Goal: Task Accomplishment & Management: Manage account settings

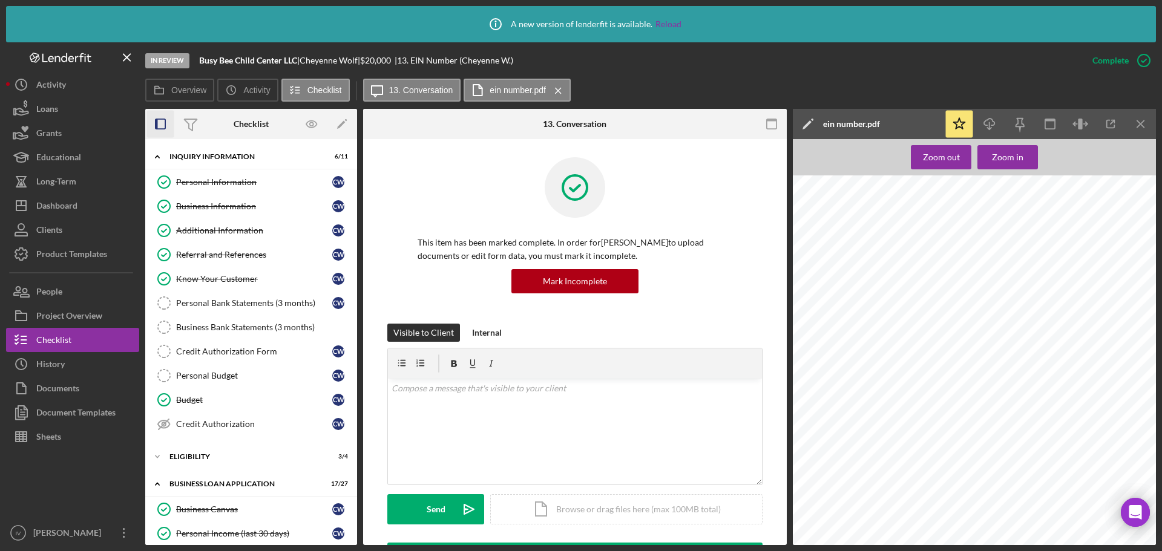
scroll to position [360, 0]
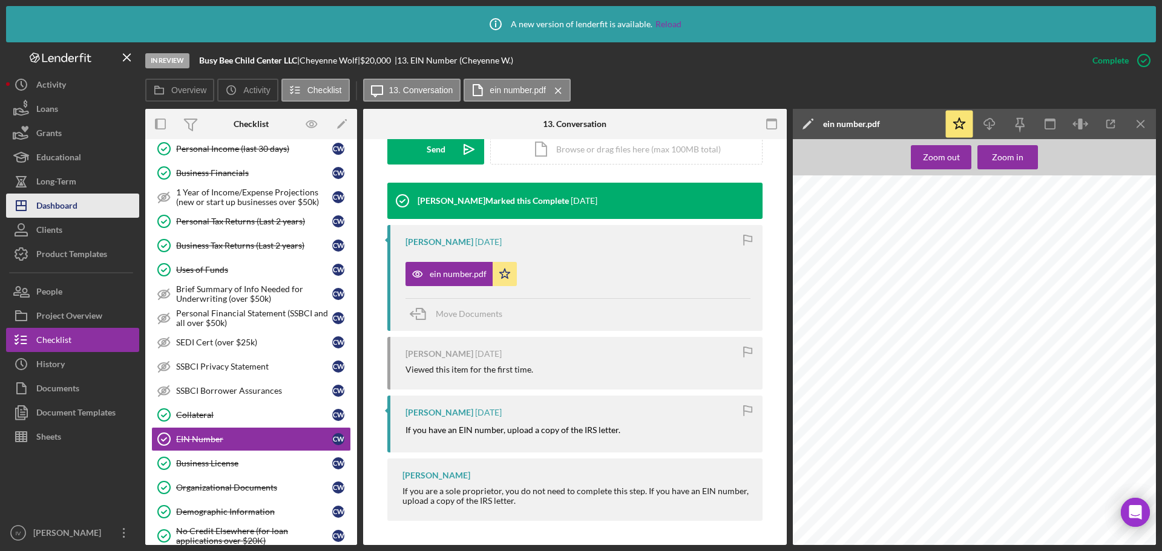
click at [68, 208] on div "Dashboard" at bounding box center [56, 207] width 41 height 27
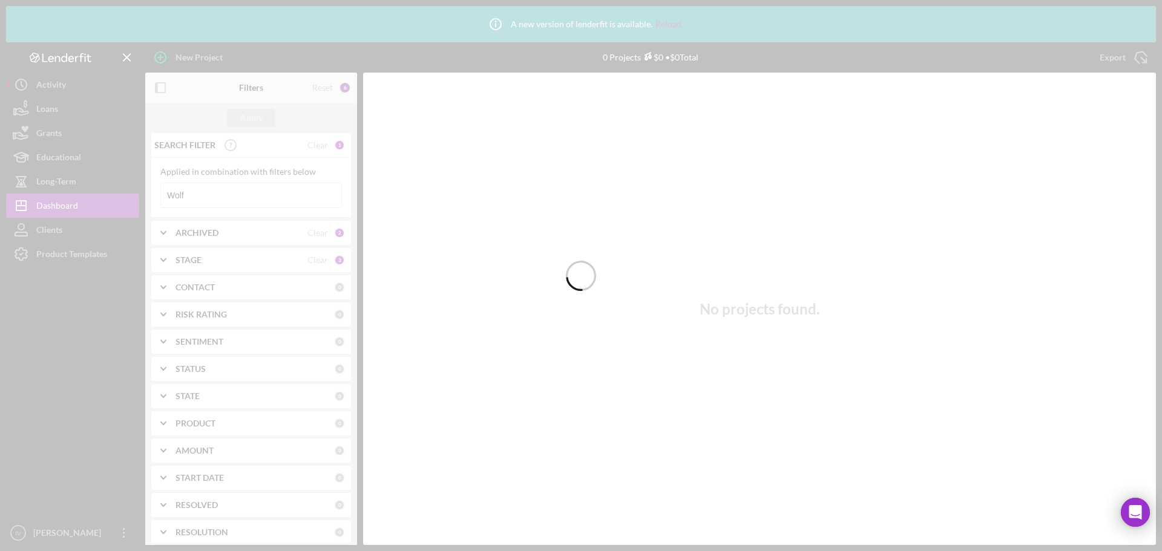
click at [197, 197] on div at bounding box center [581, 275] width 1162 height 551
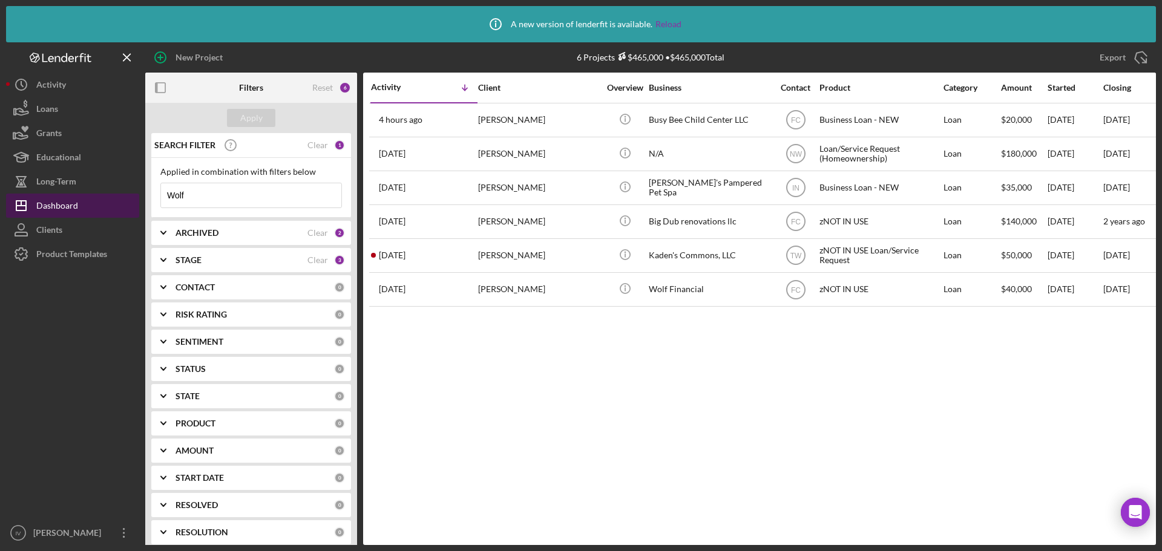
drag, startPoint x: 192, startPoint y: 197, endPoint x: 126, endPoint y: 194, distance: 65.4
click at [126, 194] on div "New Project 6 Projects $465,000 • $465,000 Total Wolf Export Icon/Export Filter…" at bounding box center [581, 293] width 1150 height 503
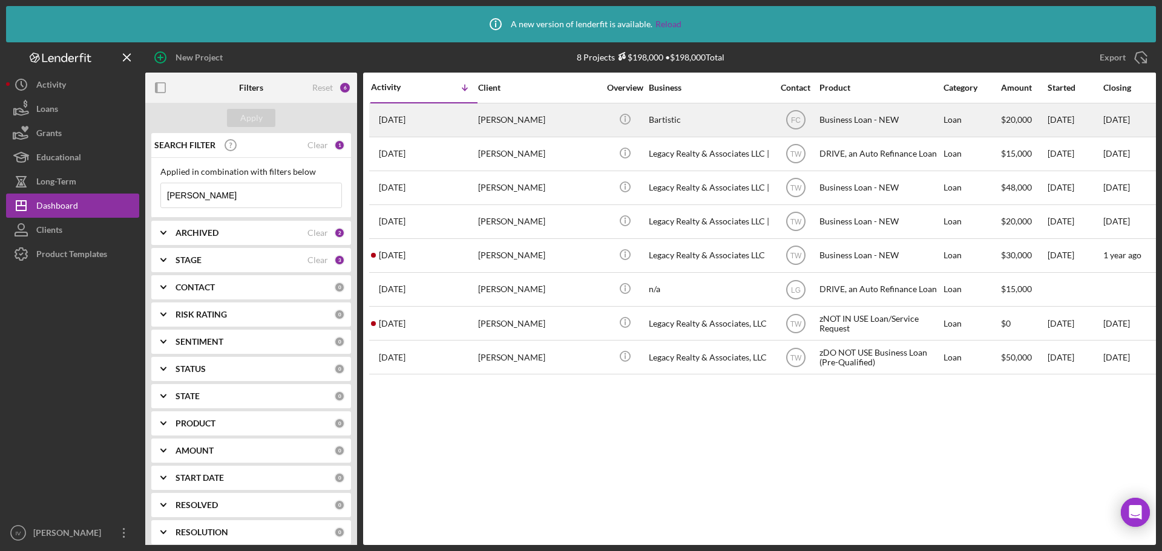
type input "[PERSON_NAME]"
click at [525, 123] on div "[PERSON_NAME]" at bounding box center [538, 120] width 121 height 32
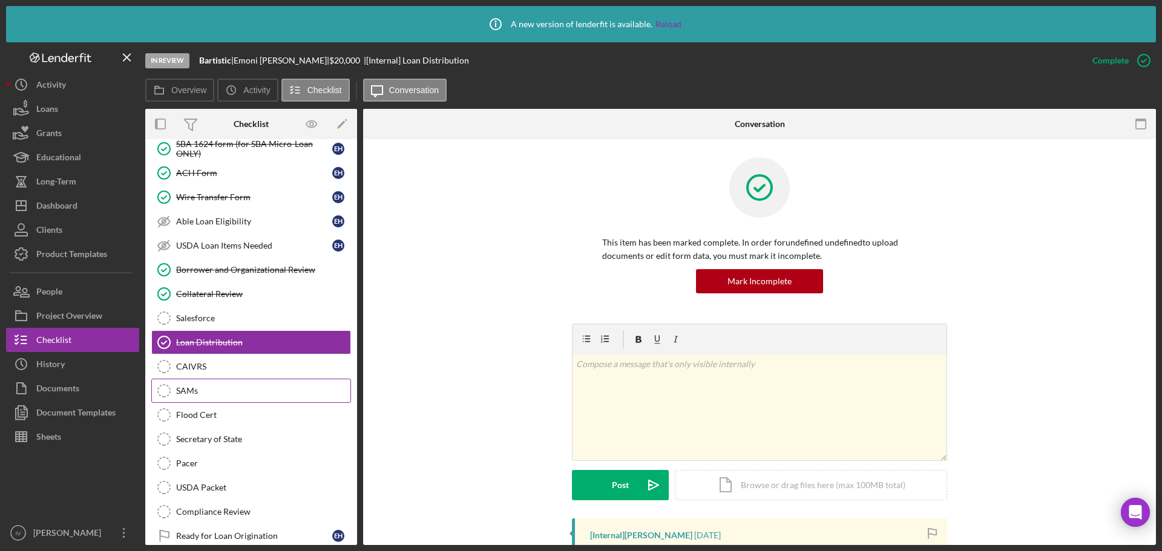
scroll to position [233, 0]
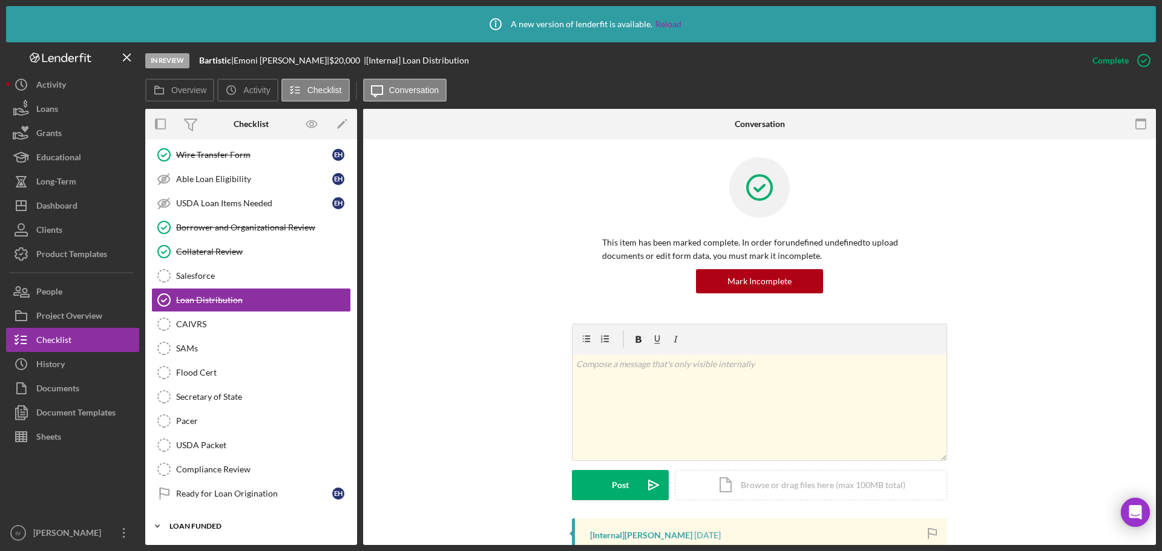
click at [223, 517] on div "Icon/Expander LOAN FUNDED 0 / 1" at bounding box center [251, 526] width 212 height 24
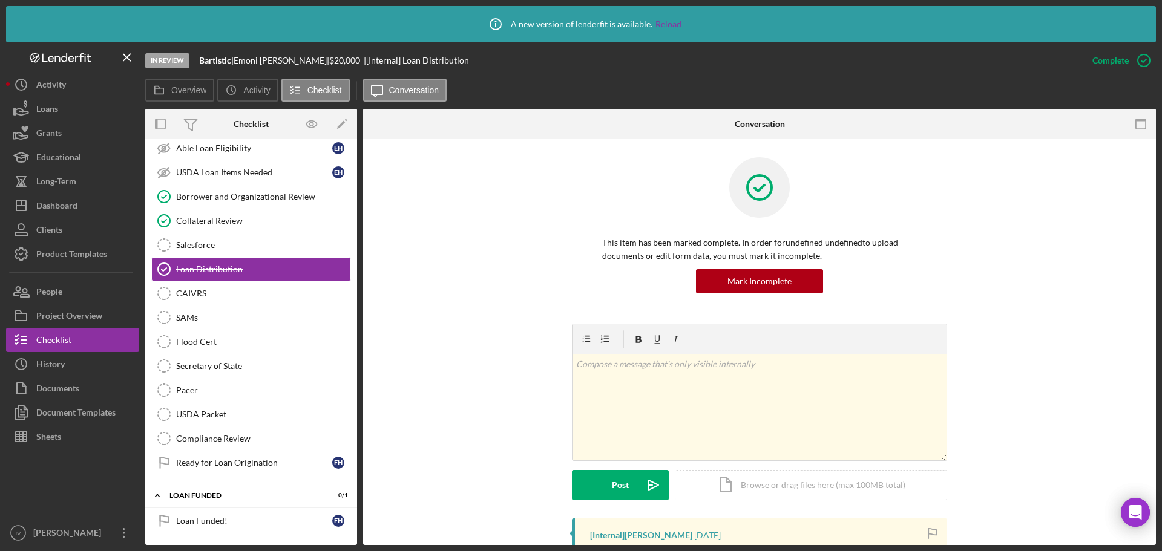
scroll to position [0, 0]
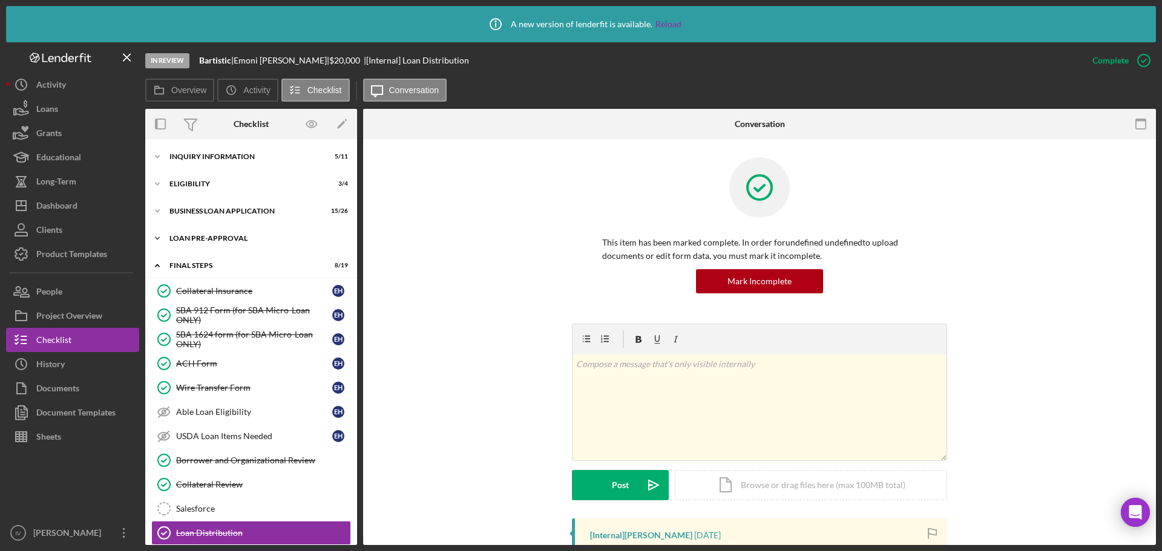
click at [225, 237] on div "LOAN PRE-APPROVAL" at bounding box center [255, 238] width 172 height 7
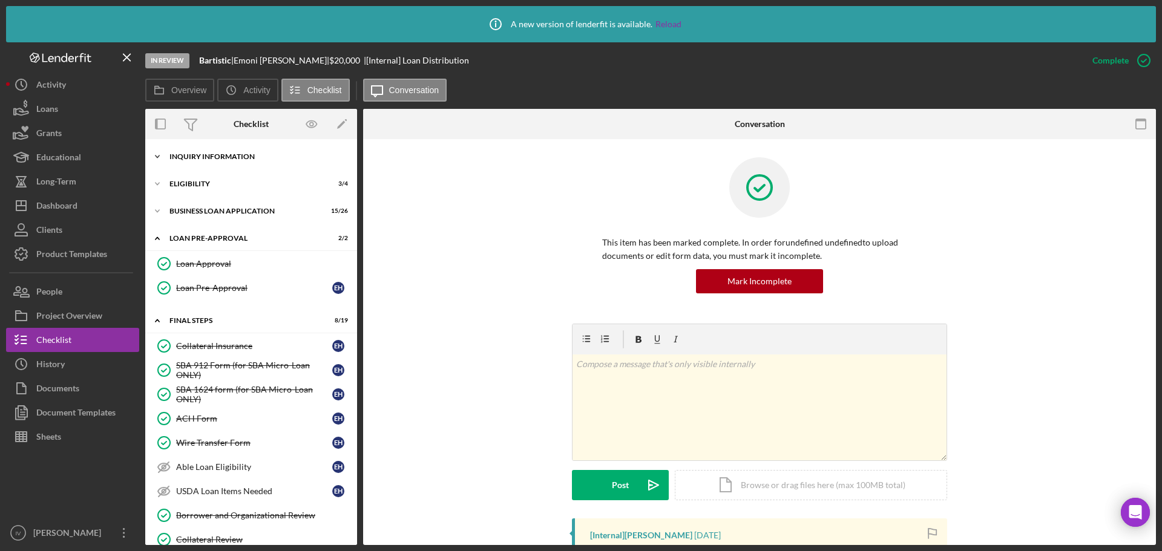
click at [230, 156] on div "INQUIRY INFORMATION" at bounding box center [255, 156] width 172 height 7
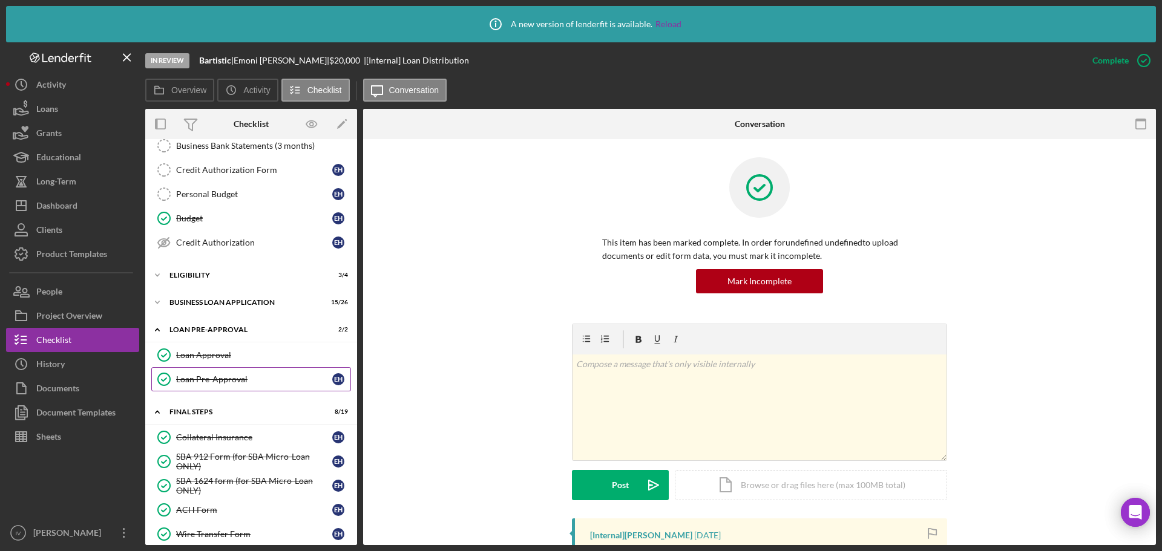
scroll to position [424, 0]
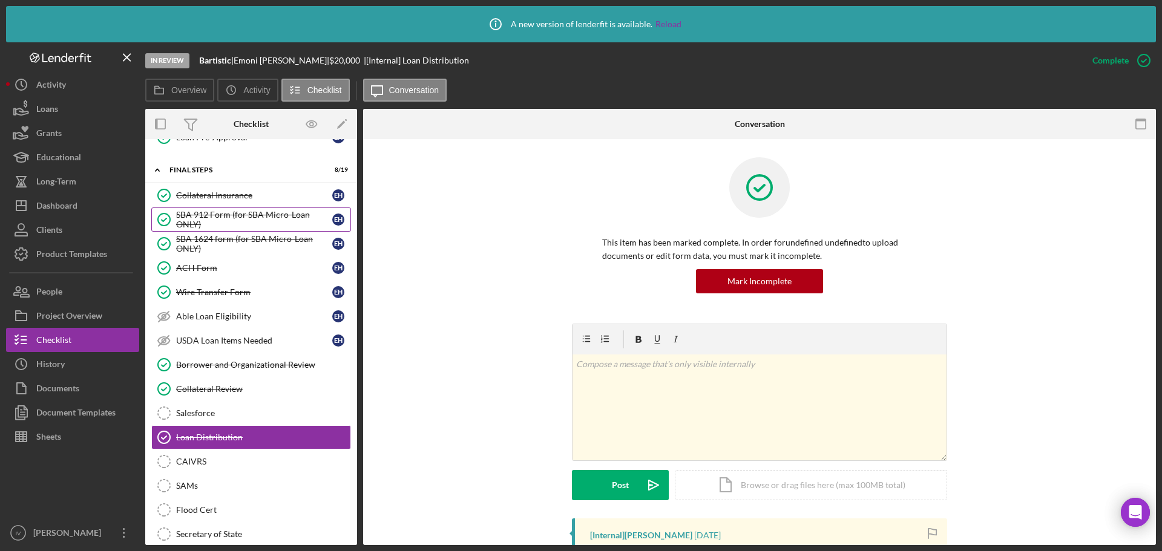
click at [225, 222] on div "SBA 912 Form (for SBA Micro-Loan ONLY)" at bounding box center [254, 219] width 156 height 19
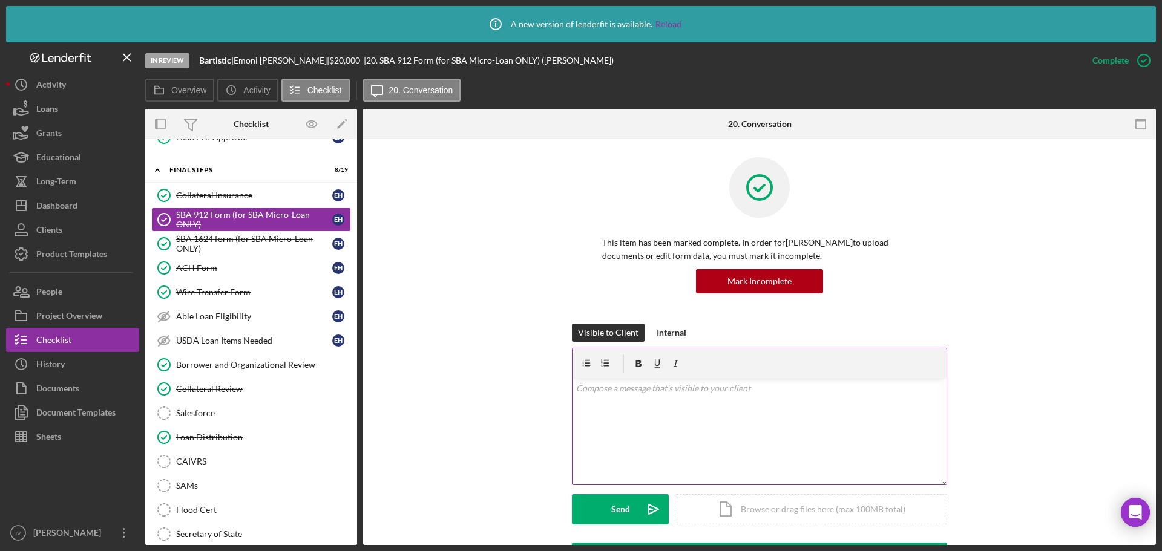
scroll to position [242, 0]
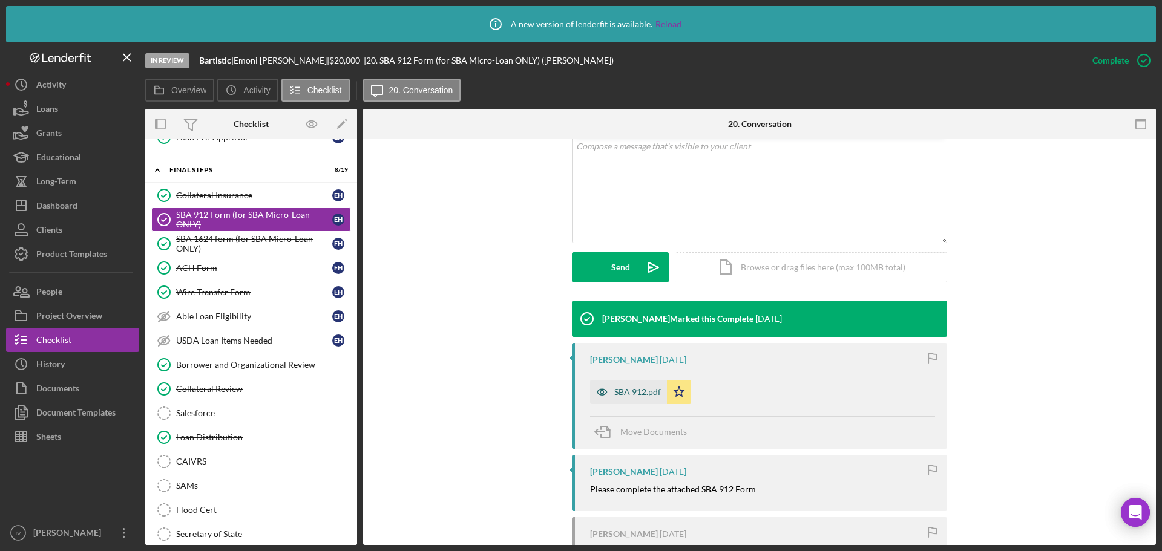
click at [646, 390] on div "SBA 912.pdf" at bounding box center [637, 392] width 47 height 10
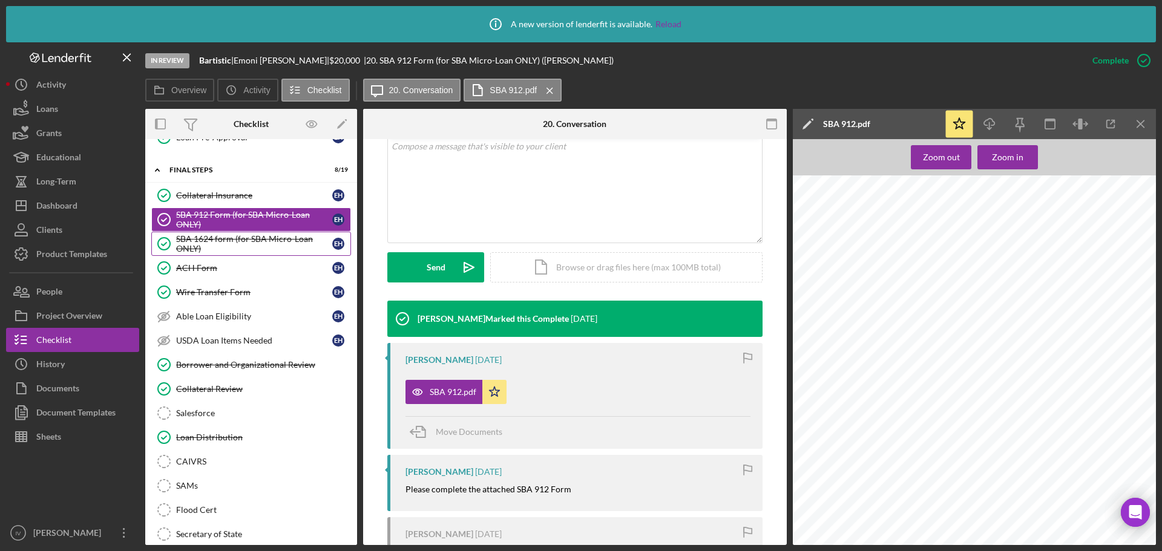
scroll to position [0, 0]
click at [212, 239] on div "SBA 1624 form (for SBA Micro-Loan ONLY)" at bounding box center [254, 243] width 156 height 19
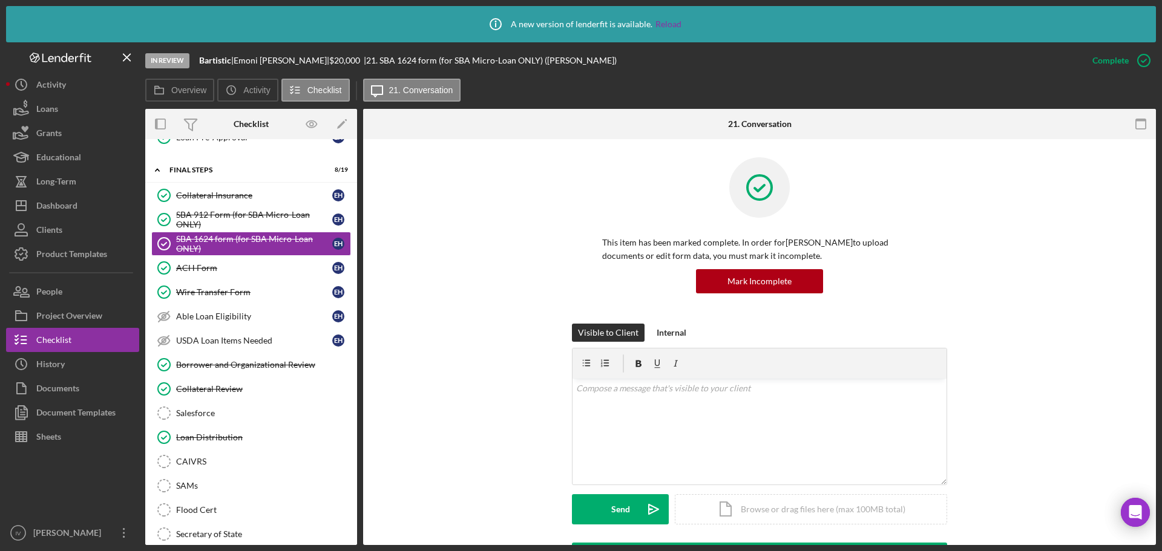
scroll to position [242, 0]
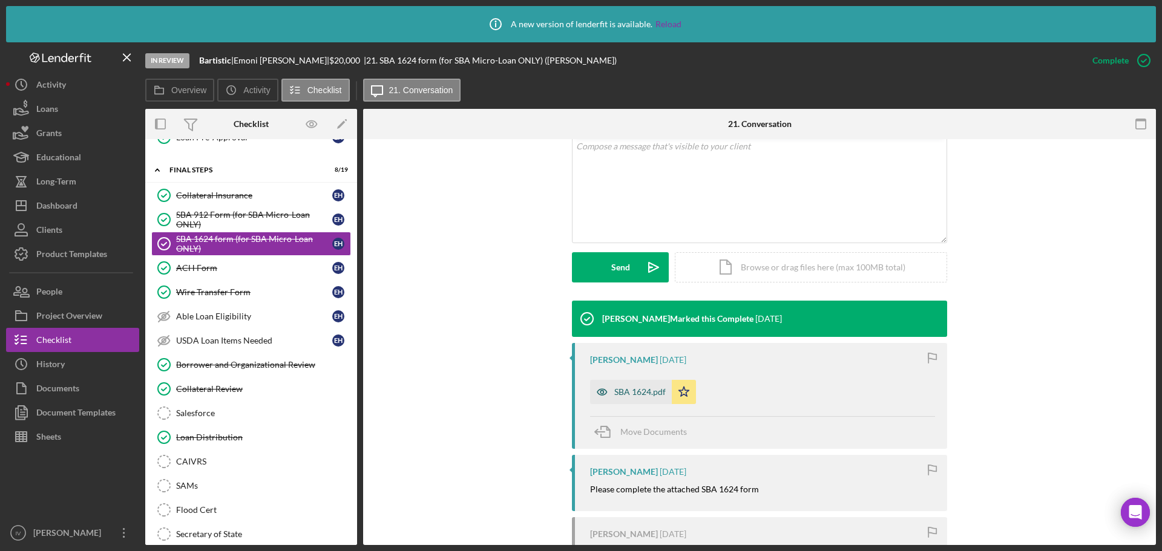
click at [634, 398] on div "SBA 1624.pdf" at bounding box center [631, 392] width 82 height 24
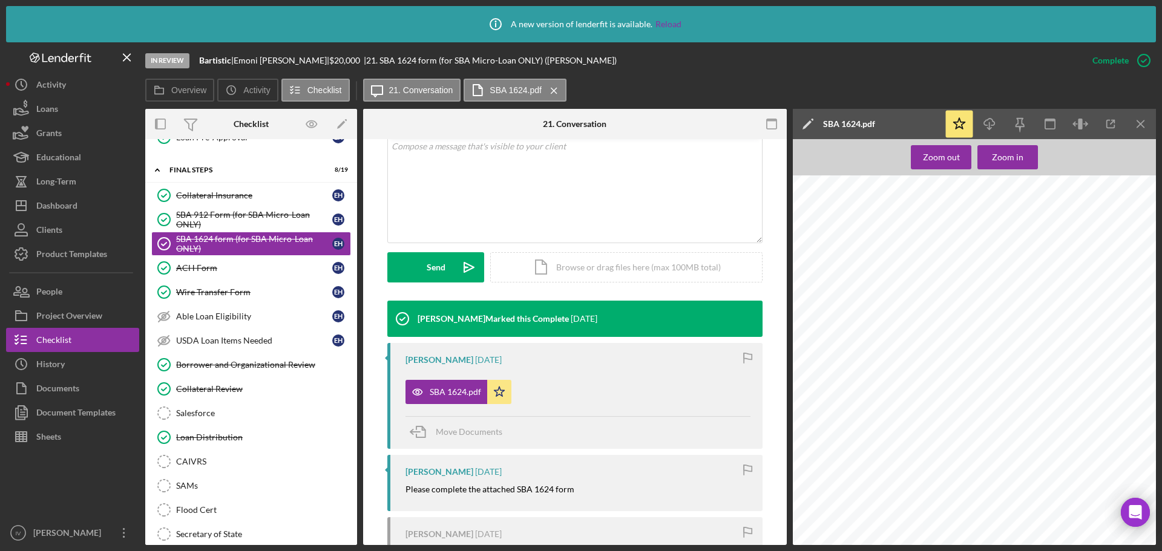
scroll to position [121, 0]
click at [61, 208] on div "Dashboard" at bounding box center [56, 207] width 41 height 27
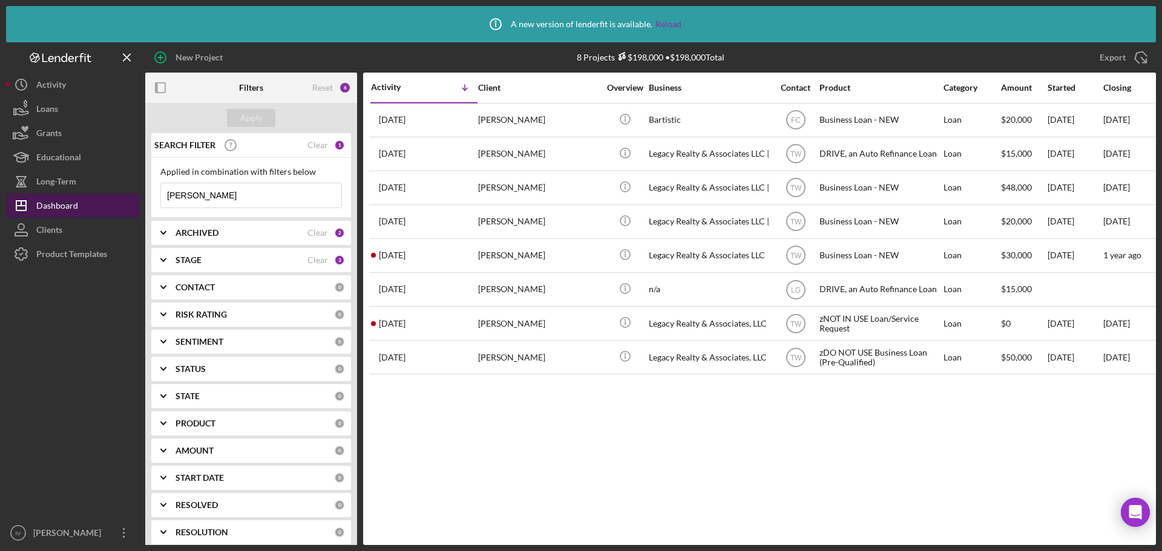
drag, startPoint x: 280, startPoint y: 190, endPoint x: 71, endPoint y: 196, distance: 208.9
click at [74, 196] on div "New Project 8 Projects $198,000 • $198,000 Total [PERSON_NAME] Export Icon/Expo…" at bounding box center [581, 293] width 1150 height 503
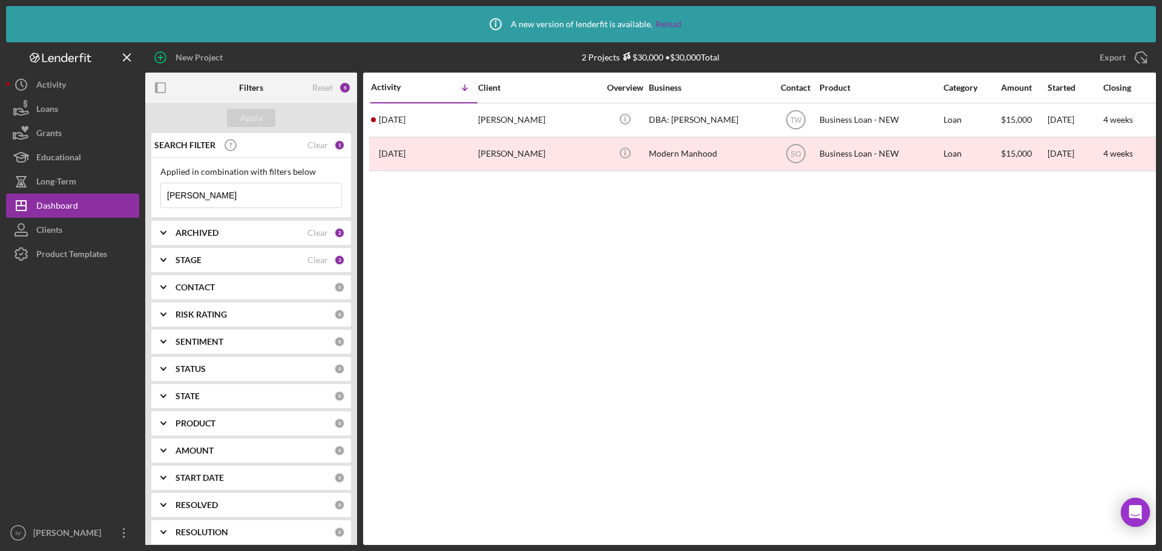
type input "[PERSON_NAME]"
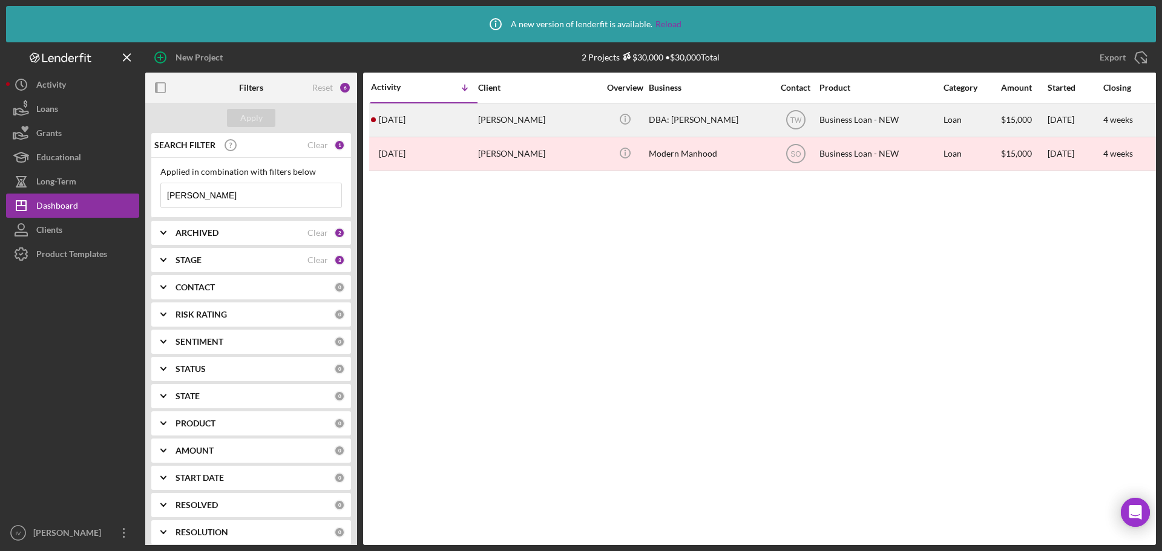
click at [529, 126] on div "[PERSON_NAME]" at bounding box center [538, 120] width 121 height 32
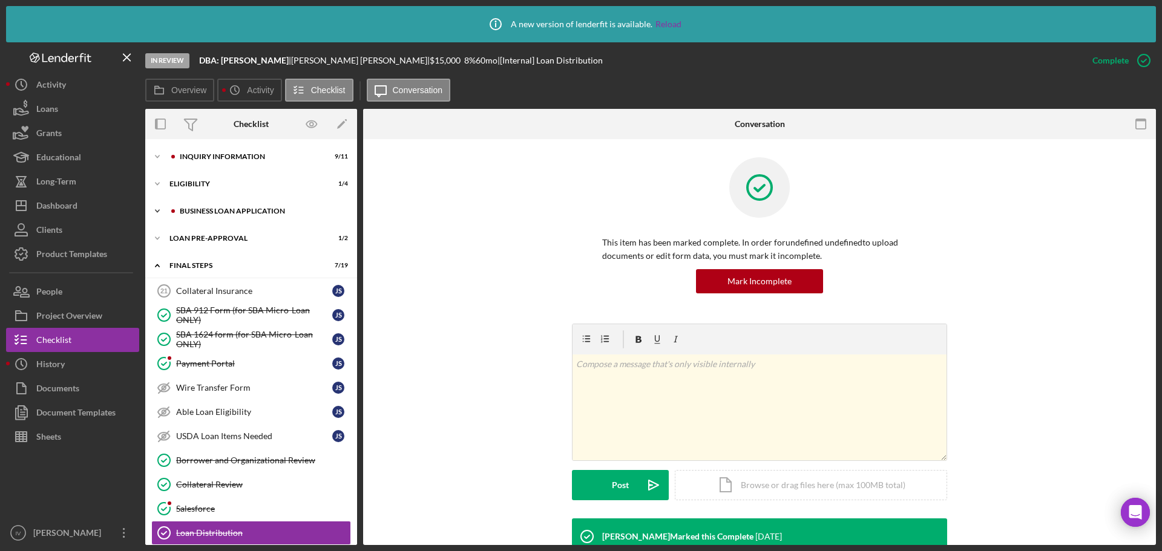
click at [222, 205] on div "Icon/Expander BUSINESS LOAN APPLICATION 8 / 27" at bounding box center [251, 211] width 212 height 24
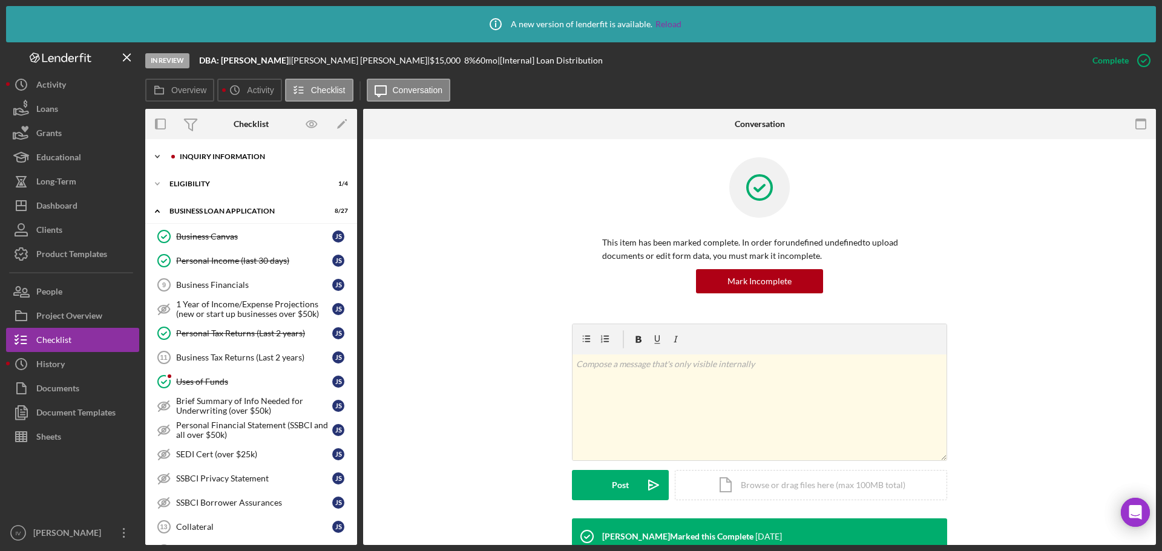
click at [226, 154] on div "INQUIRY INFORMATION" at bounding box center [261, 156] width 162 height 7
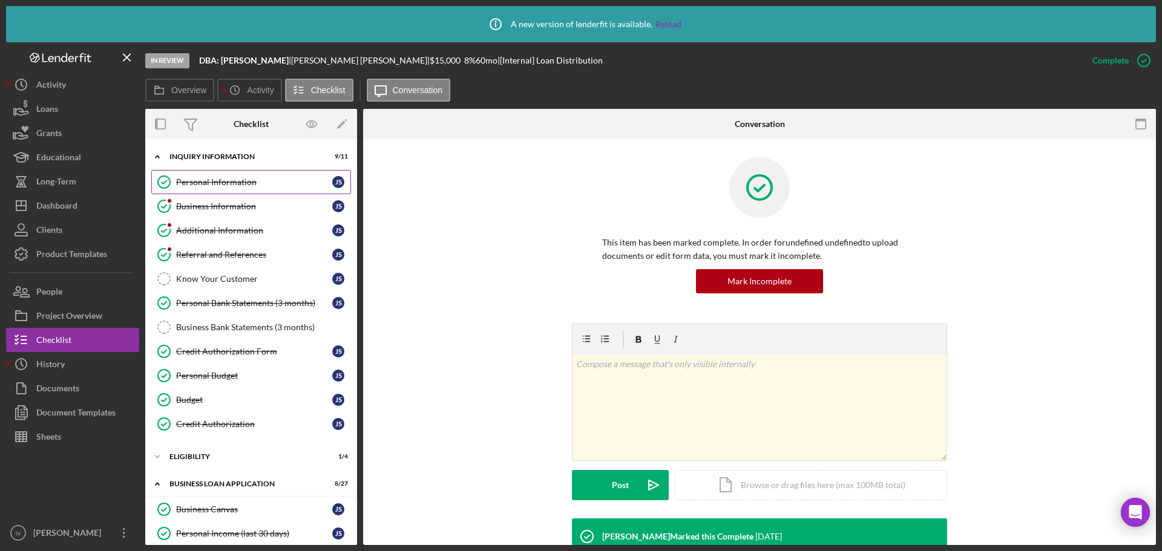
click at [185, 182] on div "Personal Information" at bounding box center [254, 182] width 156 height 10
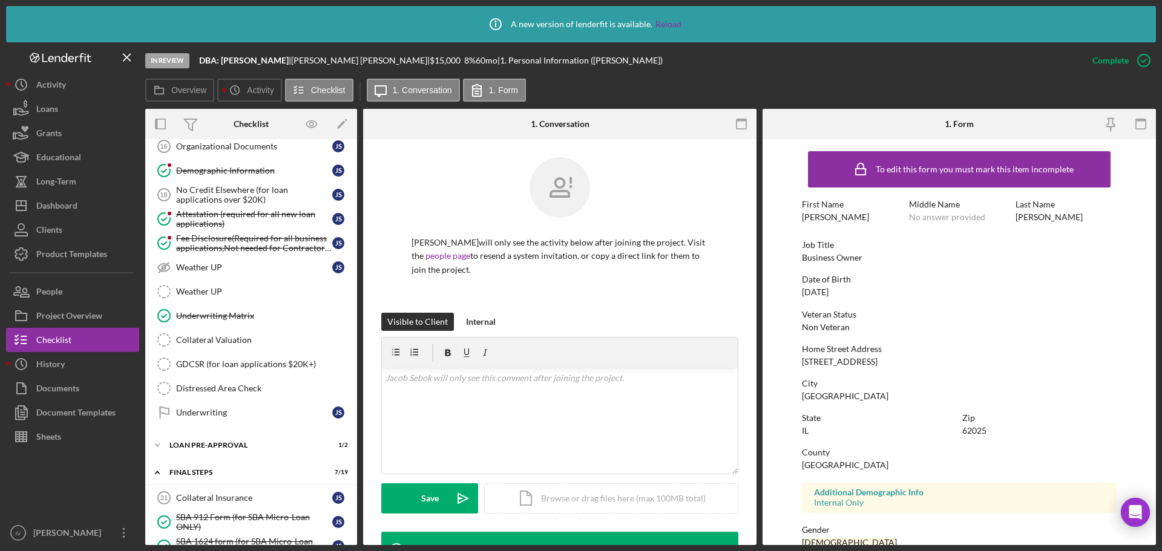
scroll to position [968, 0]
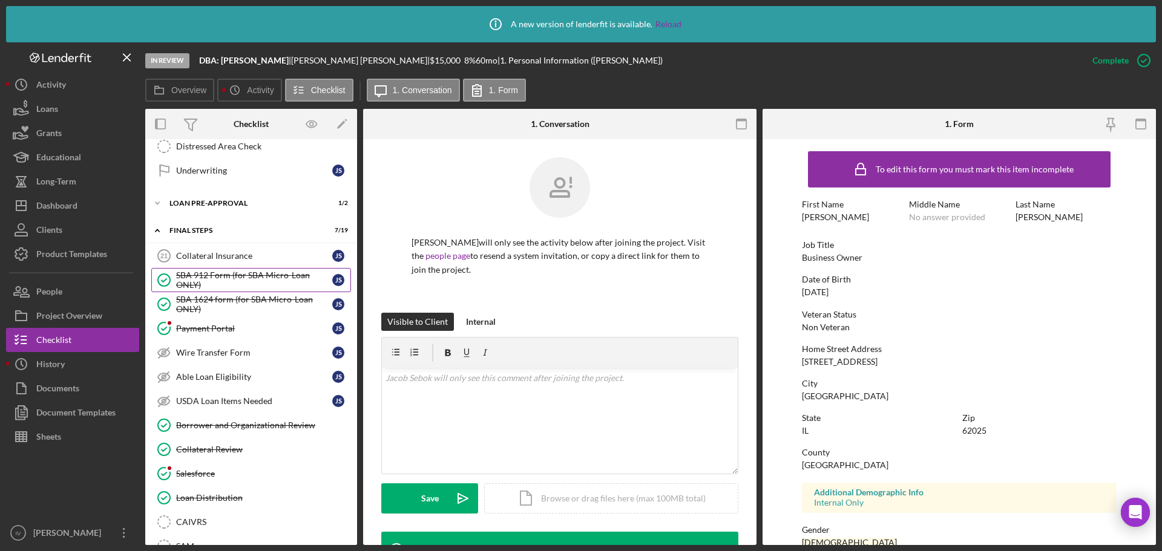
click at [234, 277] on div "SBA 912 Form (for SBA Micro-Loan ONLY)" at bounding box center [254, 280] width 156 height 19
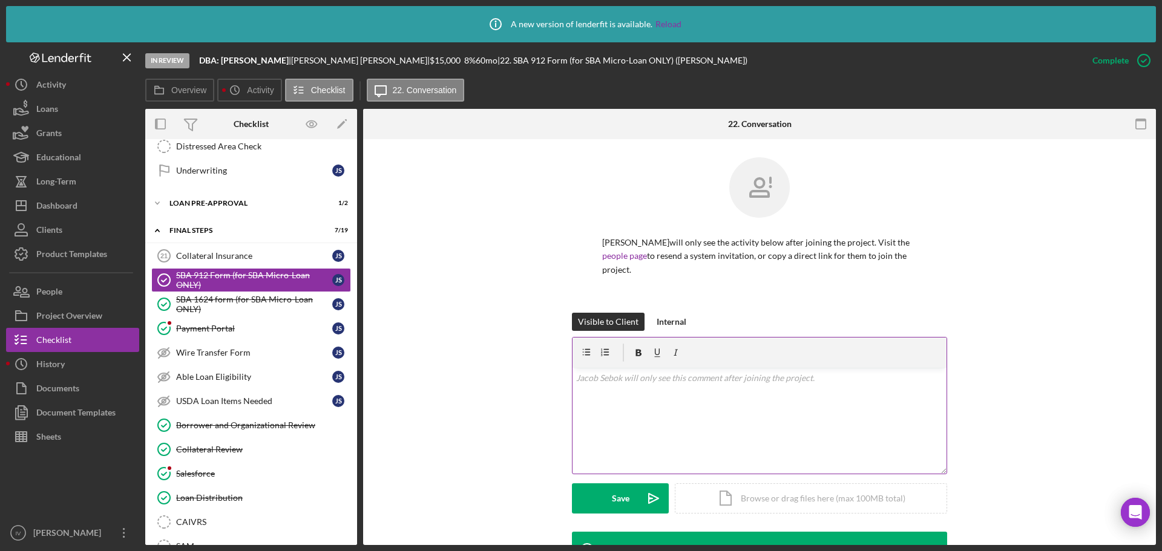
scroll to position [235, 0]
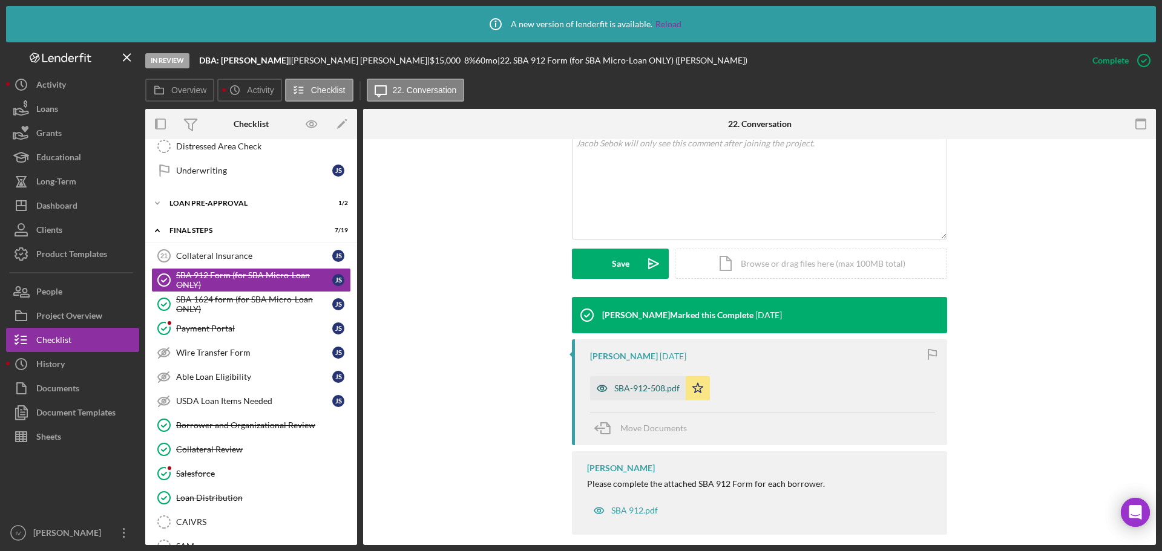
click at [644, 384] on div "SBA-912-508.pdf" at bounding box center [646, 389] width 65 height 10
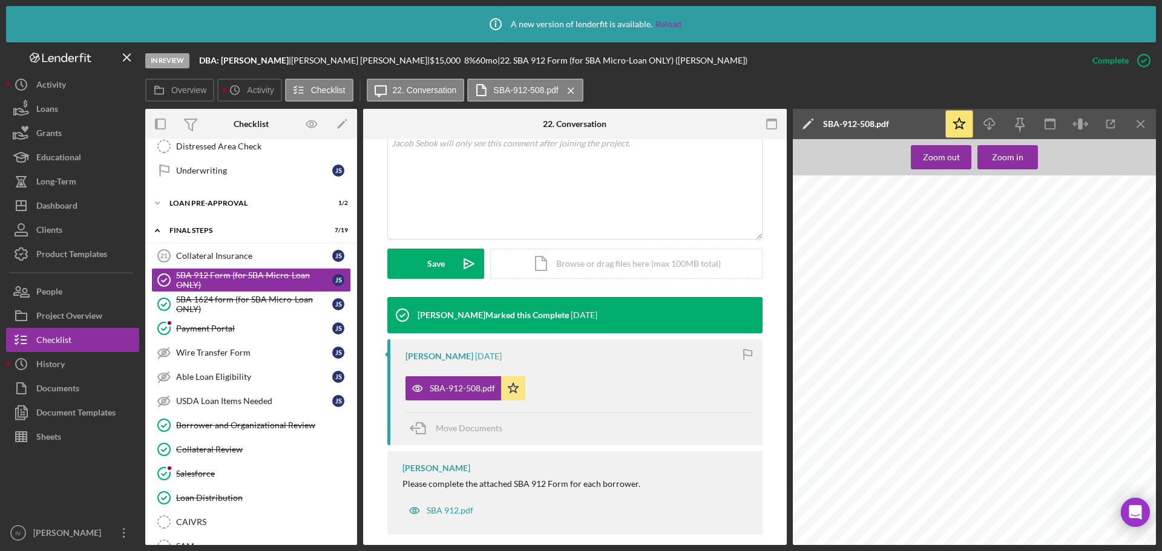
scroll to position [0, 0]
drag, startPoint x: 254, startPoint y: 291, endPoint x: 251, endPoint y: 298, distance: 7.1
click at [253, 291] on link "SBA 912 Form (for SBA Micro-Loan ONLY) SBA 912 Form (for SBA Micro-Loan ONLY) J…" at bounding box center [251, 280] width 200 height 24
click at [251, 298] on div "SBA 1624 form (for SBA Micro-Loan ONLY)" at bounding box center [254, 304] width 156 height 19
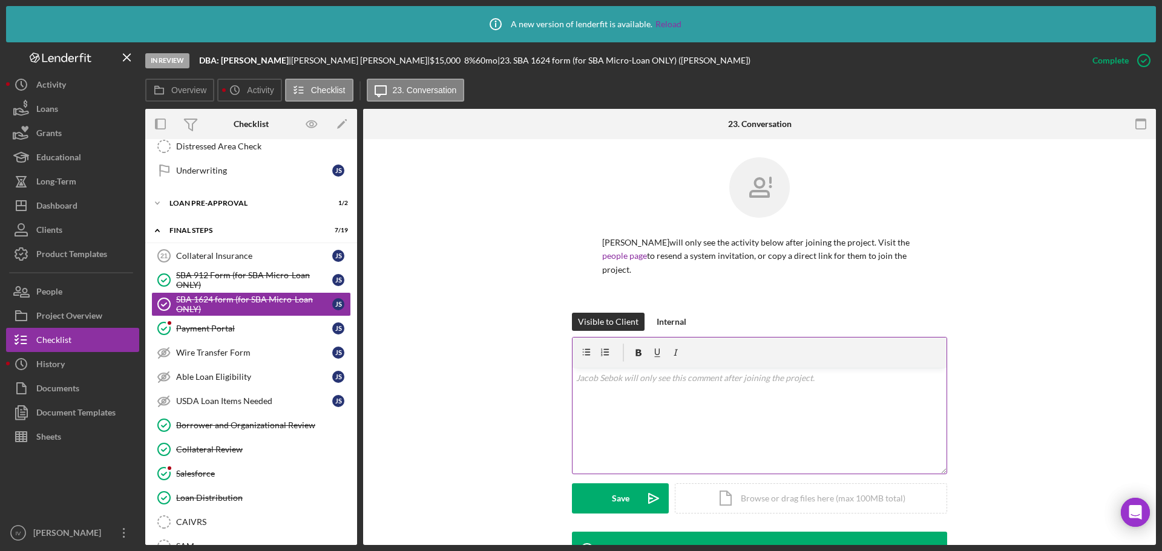
scroll to position [235, 0]
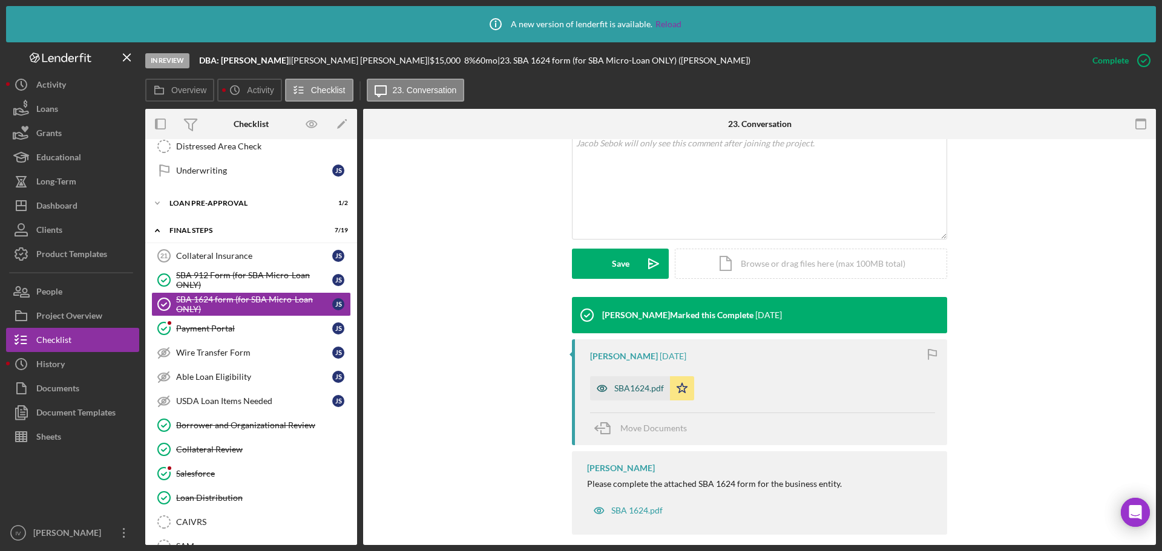
click at [626, 384] on div "SBA1624.pdf" at bounding box center [639, 389] width 50 height 10
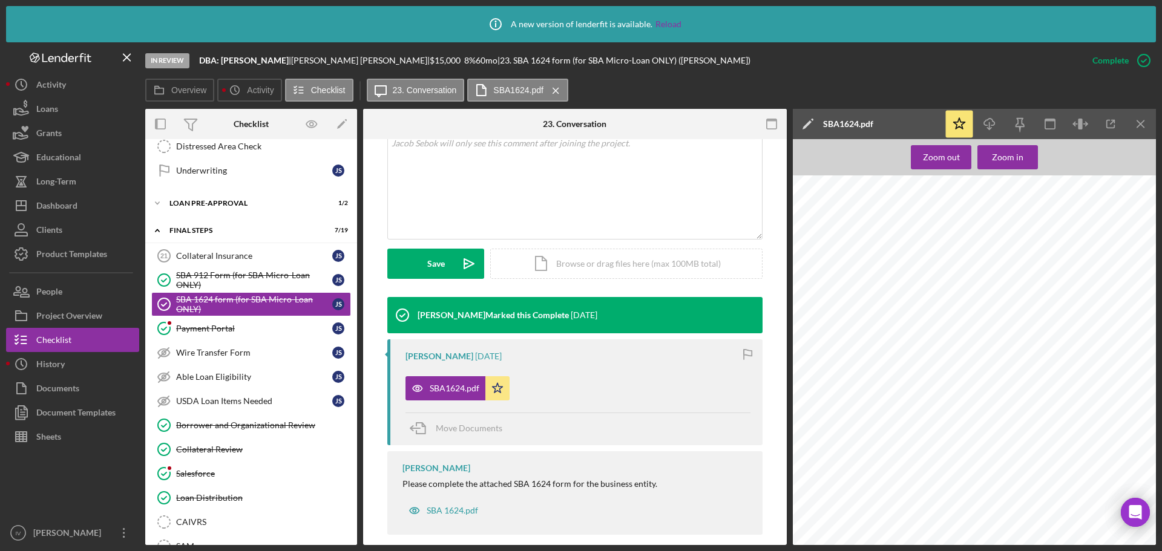
scroll to position [182, 0]
